Goal: Task Accomplishment & Management: Complete application form

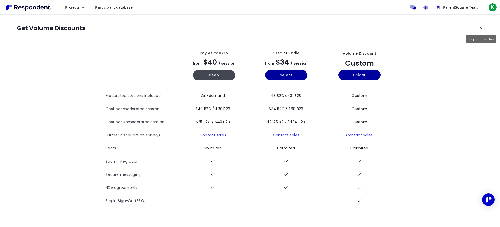
click at [482, 27] on button "Keep current plan" at bounding box center [480, 28] width 10 height 10
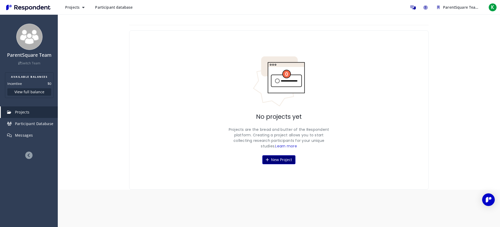
click at [278, 159] on button "New Project" at bounding box center [278, 159] width 33 height 9
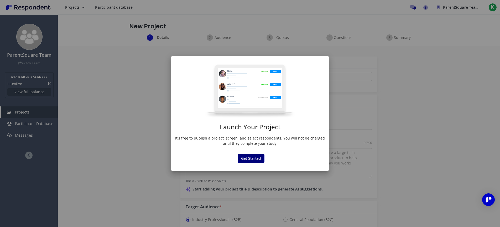
click at [260, 158] on button "Get Started" at bounding box center [250, 158] width 27 height 9
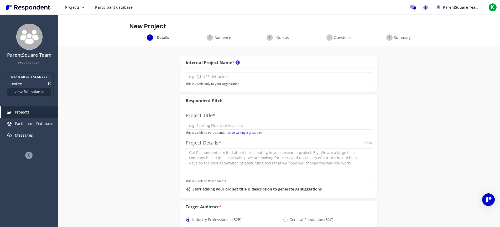
click at [237, 75] on input "text" at bounding box center [278, 76] width 186 height 9
click at [203, 78] on input "Parent user research" at bounding box center [278, 76] width 186 height 9
click at [211, 75] on input "Parent User research" at bounding box center [278, 76] width 186 height 9
click at [236, 79] on input "Parent User Research" at bounding box center [278, 76] width 186 height 9
type input "Parent User Research for Attendance Plus"
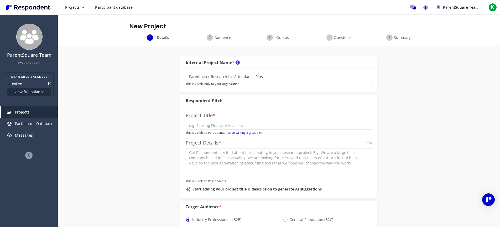
click at [212, 125] on input "text" at bounding box center [278, 125] width 186 height 9
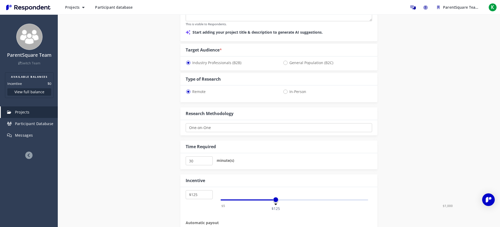
scroll to position [156, 0]
click at [205, 129] on select "One-on-One Focus Group Unmoderated Study Survey Diary Study" at bounding box center [278, 127] width 186 height 9
select select "number:9"
click at [185, 123] on select "One-on-One Focus Group Unmoderated Study Survey Diary Study" at bounding box center [278, 127] width 186 height 9
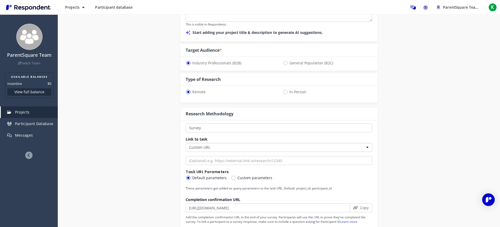
click at [203, 147] on select "Custom URL SurveyMonkey" at bounding box center [278, 147] width 186 height 9
click at [185, 143] on select "Custom URL SurveyMonkey" at bounding box center [278, 147] width 186 height 9
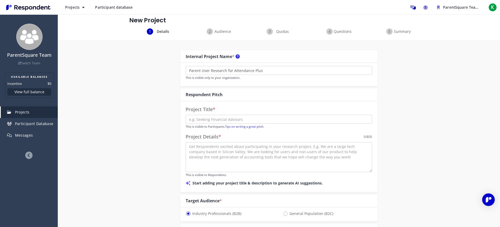
scroll to position [0, 0]
